Goal: Feedback & Contribution: Contribute content

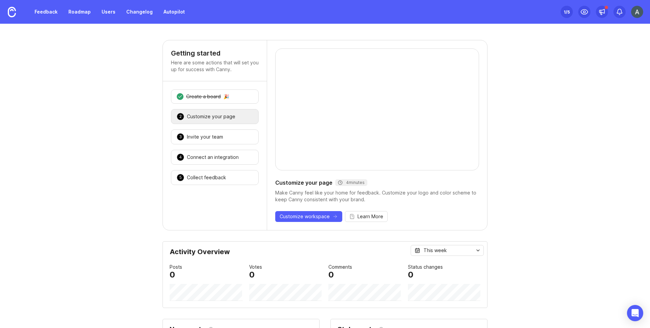
click at [48, 13] on link "Feedback" at bounding box center [45, 12] width 31 height 12
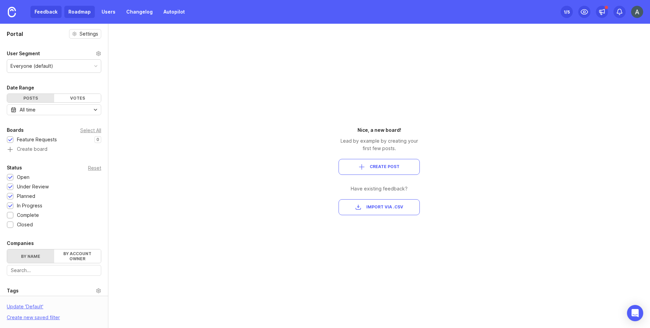
click at [77, 12] on link "Roadmap" at bounding box center [79, 12] width 30 height 12
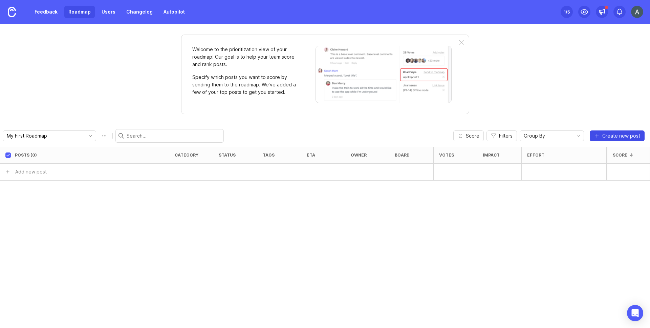
click at [617, 139] on button "Create new post" at bounding box center [617, 135] width 55 height 11
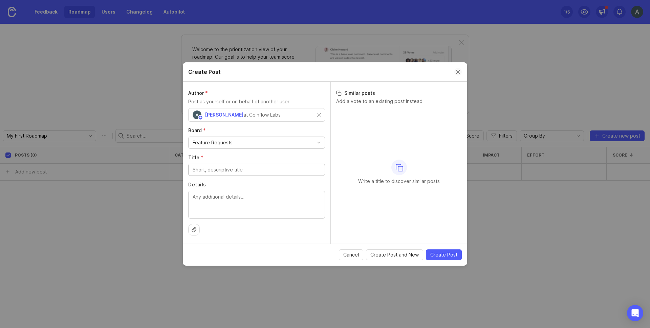
click at [457, 72] on button "Close create post modal" at bounding box center [457, 71] width 7 height 7
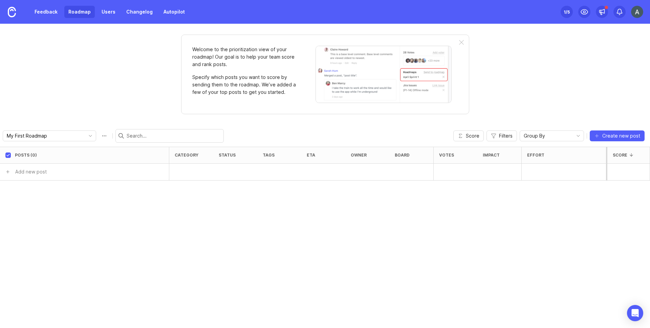
click at [75, 10] on link "Roadmap" at bounding box center [79, 12] width 30 height 12
click at [59, 137] on input "My First Roadmap" at bounding box center [44, 135] width 75 height 7
click at [85, 136] on icon "toggle icon" at bounding box center [90, 135] width 11 height 5
click at [125, 14] on link "Changelog" at bounding box center [139, 12] width 35 height 12
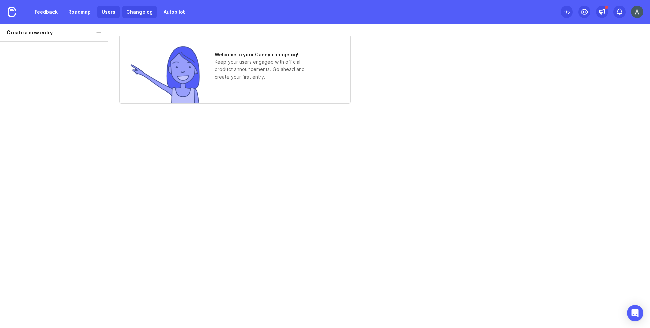
click at [102, 11] on link "Users" at bounding box center [109, 12] width 22 height 12
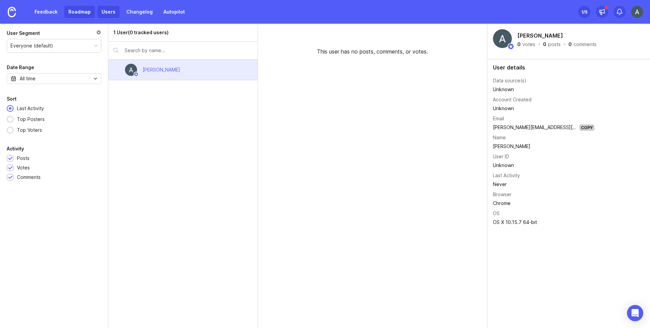
click at [71, 12] on link "Roadmap" at bounding box center [79, 12] width 30 height 12
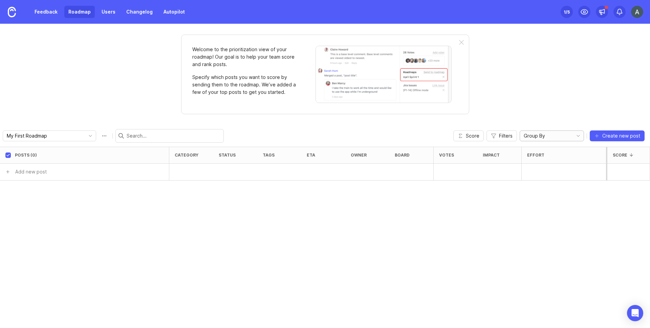
click at [542, 139] on span "Group By" at bounding box center [534, 135] width 21 height 7
click at [536, 172] on span "Owner" at bounding box center [532, 170] width 15 height 7
click at [619, 136] on span "Create new post" at bounding box center [621, 135] width 38 height 7
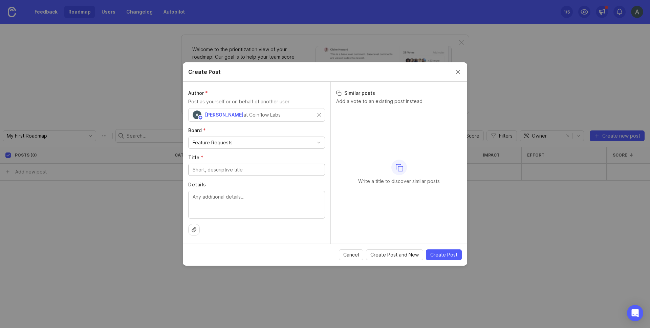
click at [224, 170] on input "Title *" at bounding box center [257, 169] width 128 height 7
type input "Adding daily/weekly subscription options"
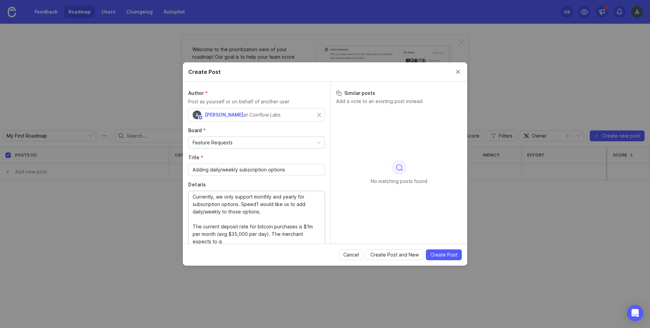
scroll to position [1, 0]
type textarea "Currently, we only support monthly and yearly for subscription options. Speed1 …"
click at [445, 257] on span "Create Post" at bounding box center [443, 254] width 27 height 7
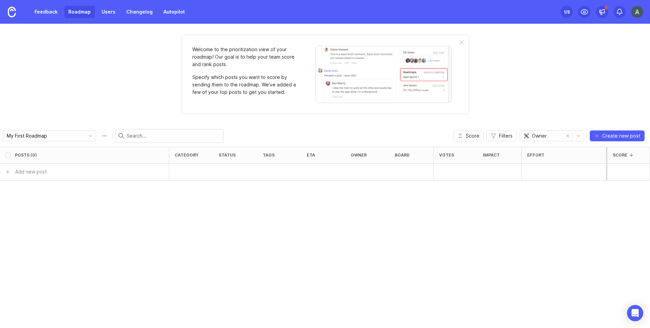
checkbox input "false"
click at [86, 190] on h6 "Adding daily/weekly subscription options" at bounding box center [75, 188] width 97 height 7
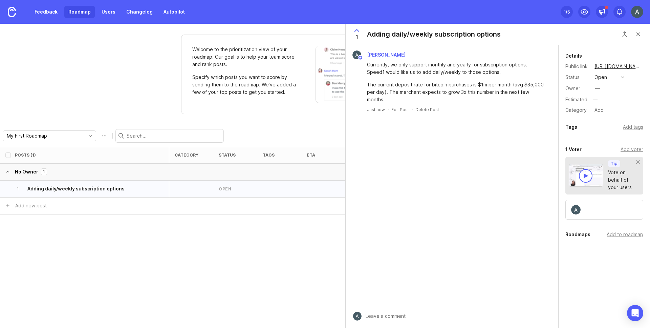
click at [384, 311] on div at bounding box center [457, 315] width 191 height 13
type textarea "@"
click at [614, 65] on link "[URL][DOMAIN_NAME]" at bounding box center [612, 66] width 41 height 9
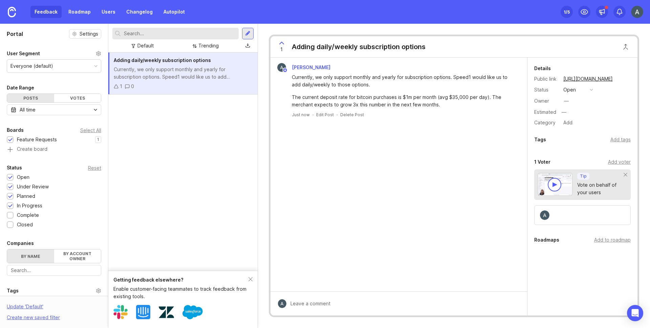
click at [254, 278] on div "Getting feedback elsewhere? Enable customer-facing teammates to track feedback …" at bounding box center [182, 299] width 149 height 57
